Goal: Task Accomplishment & Management: Manage account settings

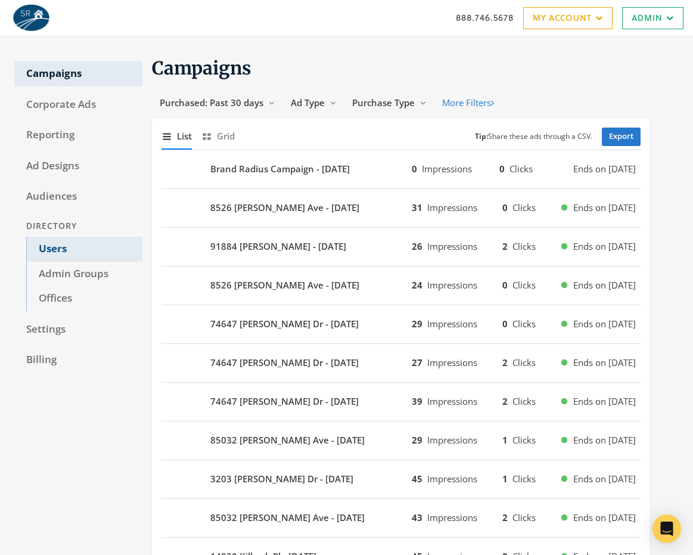
click at [80, 254] on link "Users" at bounding box center [84, 249] width 116 height 25
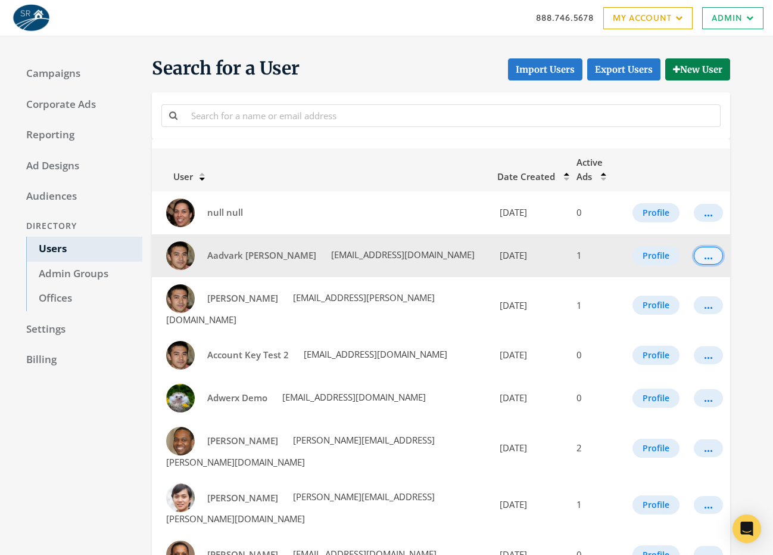
click at [692, 255] on div "..." at bounding box center [708, 255] width 9 height 1
click at [665, 256] on button "Profile" at bounding box center [656, 255] width 47 height 19
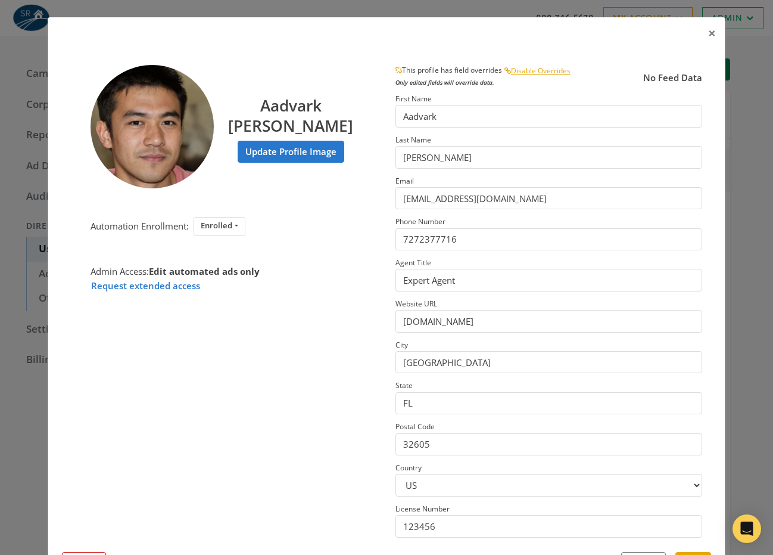
scroll to position [51, 0]
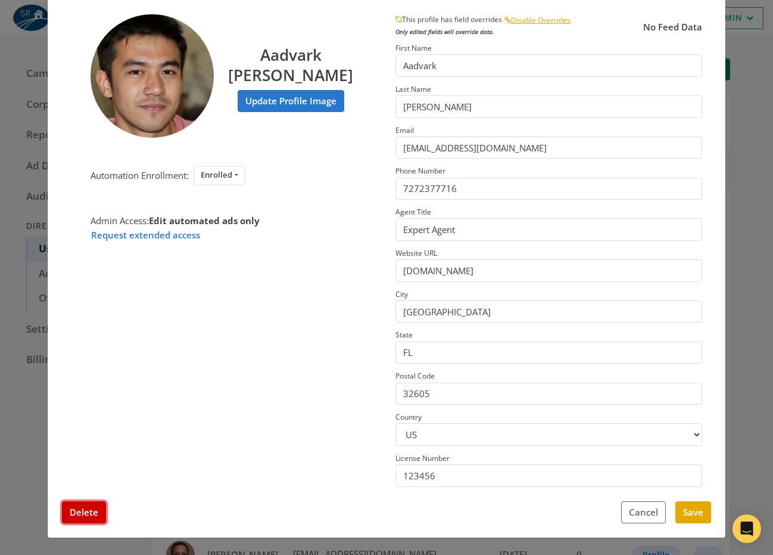
click at [102, 504] on button "Delete" at bounding box center [84, 512] width 44 height 22
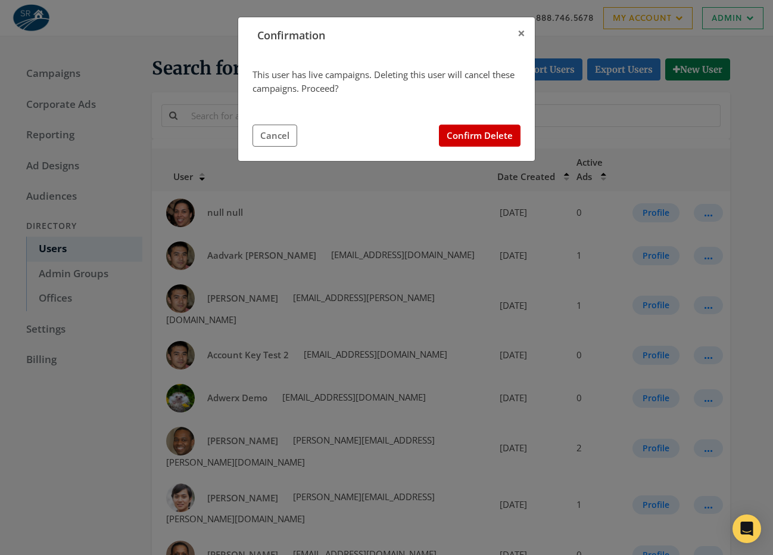
click at [285, 79] on div "This user has live campaigns. Deleting this user will cancel these campaigns. P…" at bounding box center [387, 82] width 268 height 28
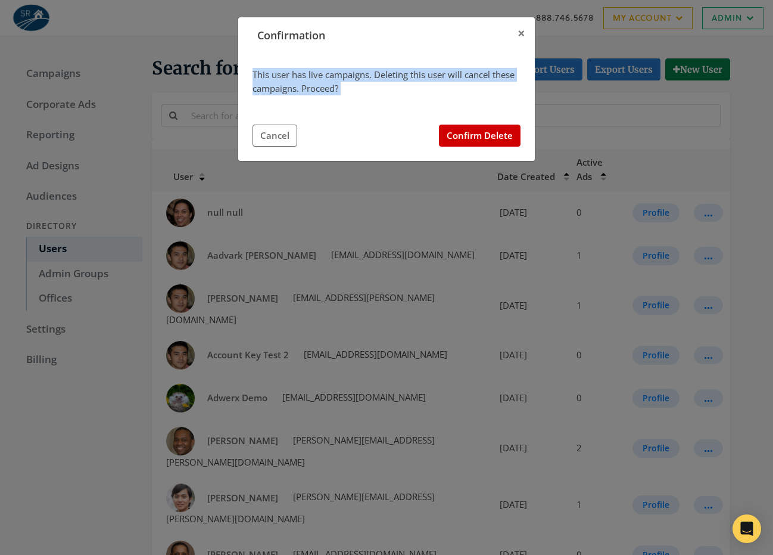
click at [285, 79] on div "This user has live campaigns. Deleting this user will cancel these campaigns. P…" at bounding box center [387, 82] width 268 height 28
copy div "This user has live campaigns. Deleting this user will cancel these campaigns. P…"
click at [484, 133] on button "Confirm Delete" at bounding box center [480, 136] width 82 height 22
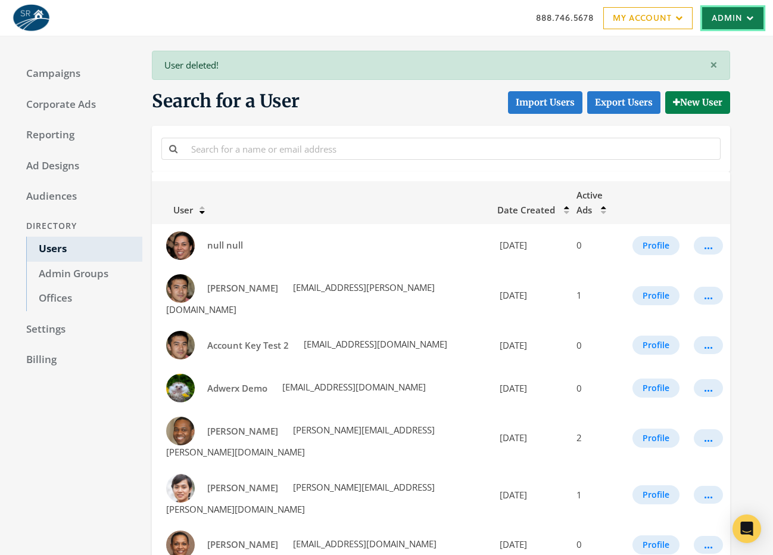
click at [692, 16] on link "Admin" at bounding box center [732, 18] width 61 height 22
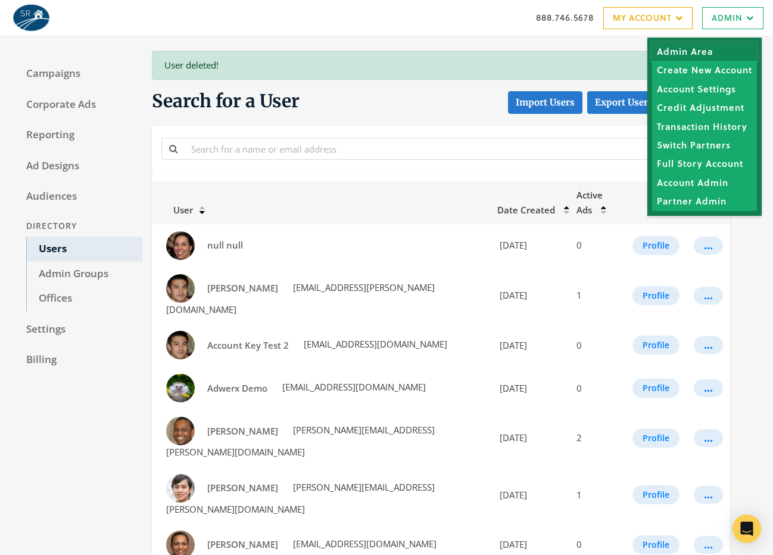
click at [692, 46] on link "Admin Area" at bounding box center [704, 51] width 105 height 18
